Goal: Transaction & Acquisition: Purchase product/service

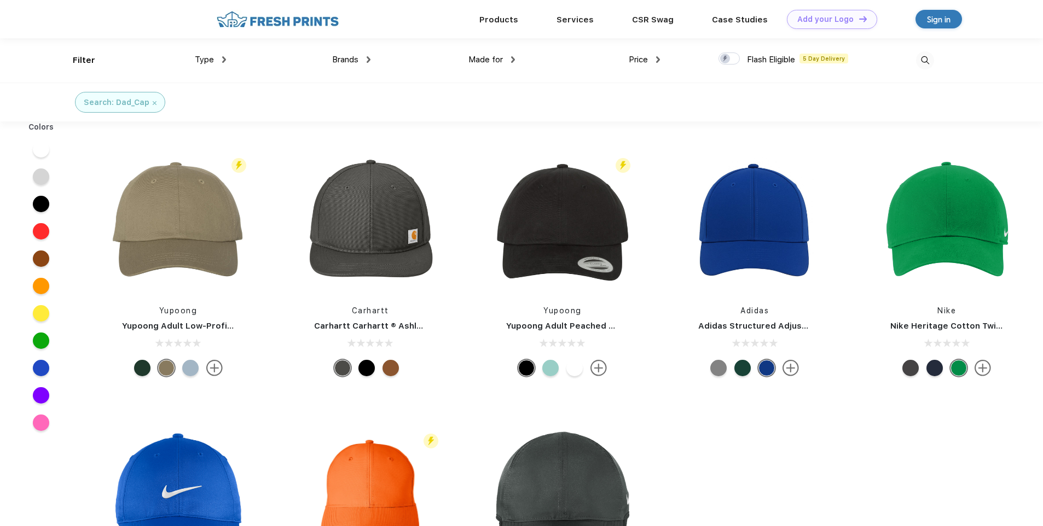
scroll to position [1, 0]
drag, startPoint x: 974, startPoint y: 431, endPoint x: 661, endPoint y: 308, distance: 336.6
click at [956, 403] on div "Flash Eligible 5 Day Delivery Yupoong Yupoong Adult Low-Profile Cotton Twill Da…" at bounding box center [562, 402] width 961 height 552
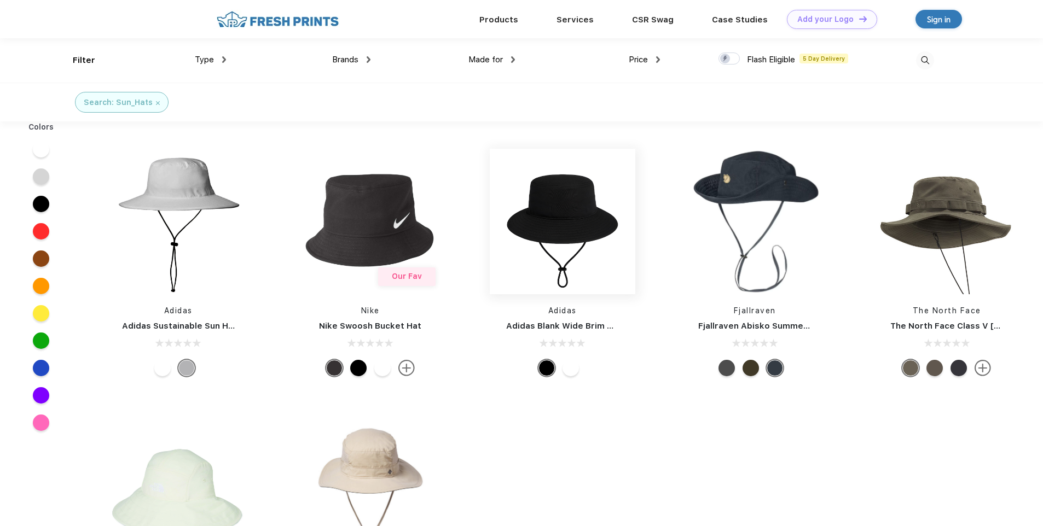
scroll to position [1, 0]
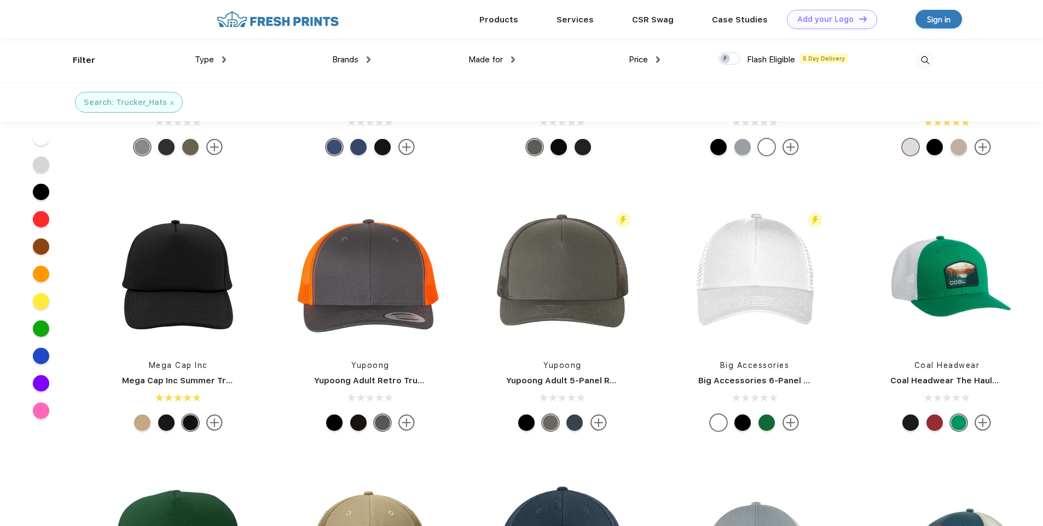
scroll to position [816, 0]
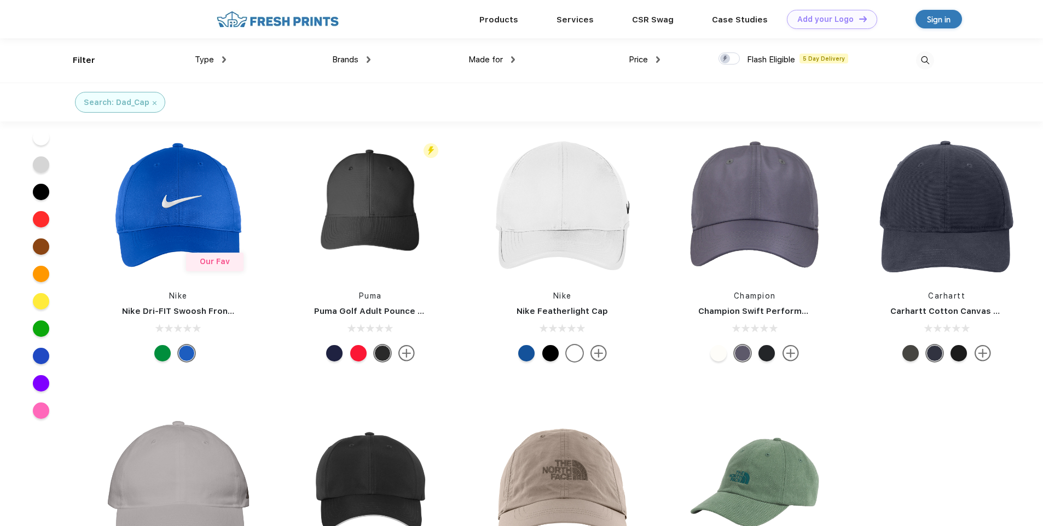
scroll to position [1, 0]
